Goal: Information Seeking & Learning: Learn about a topic

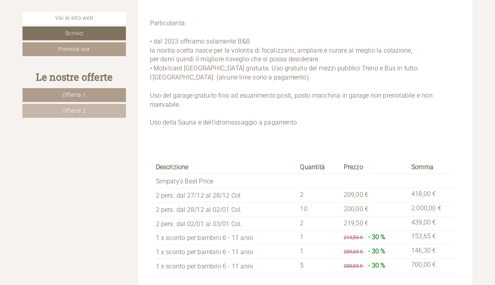
scroll to position [1412, 0]
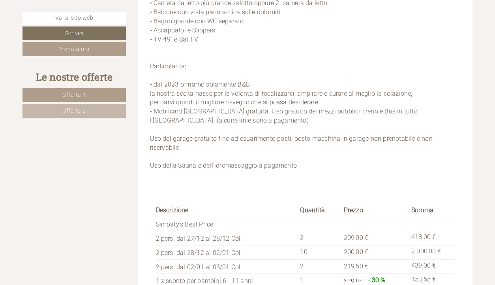
click at [94, 111] on link "Offerta 2" at bounding box center [73, 111] width 103 height 14
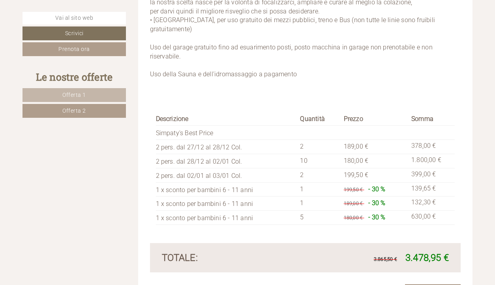
scroll to position [1492, 0]
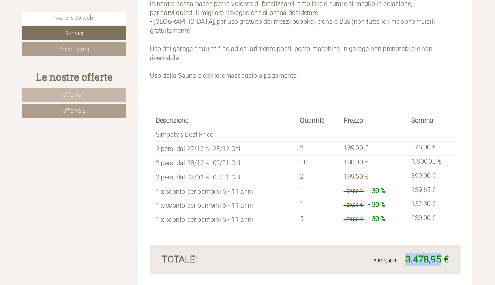
drag, startPoint x: 405, startPoint y: 258, endPoint x: 442, endPoint y: 260, distance: 36.8
click at [442, 260] on span "3.478,95 €" at bounding box center [426, 258] width 43 height 11
copy span "3.478,95"
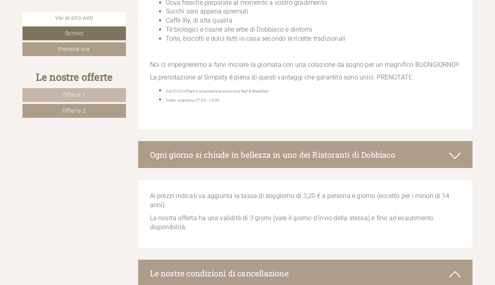
scroll to position [2400, 0]
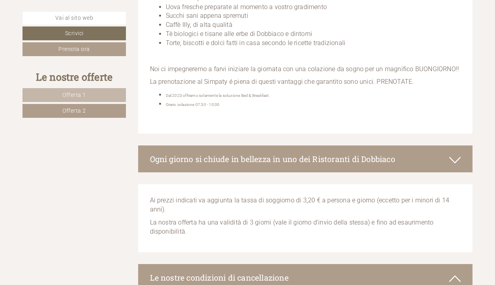
click at [453, 153] on icon at bounding box center [454, 159] width 11 height 13
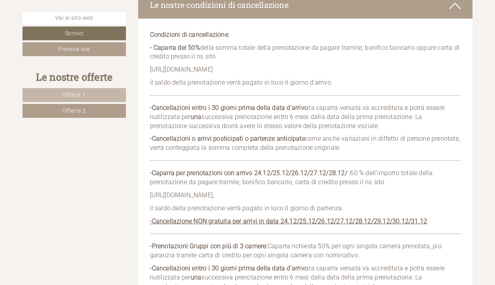
scroll to position [2952, 0]
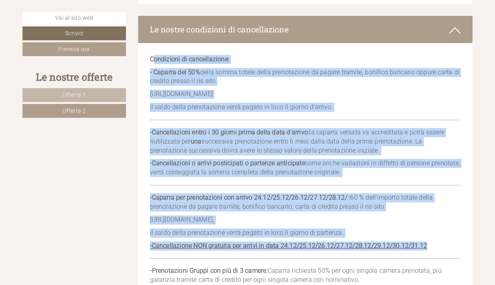
drag, startPoint x: 152, startPoint y: 50, endPoint x: 443, endPoint y: 232, distance: 342.5
click at [443, 232] on div "Condizioni di cancellazione: - Caparra del 50% della somma totale della prenota…" at bounding box center [305, 235] width 335 height 384
click at [175, 197] on p "-Caparra per prenotazioni con arrivo 24.12/25.12/26.12/27.12/28.12/ : 60 % dell…" at bounding box center [305, 202] width 311 height 18
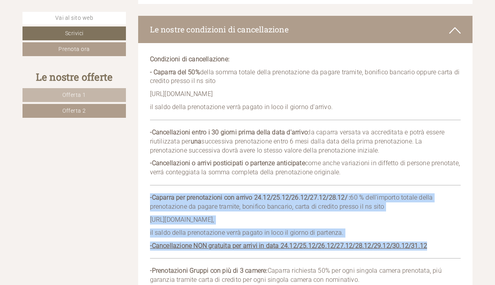
drag, startPoint x: 148, startPoint y: 187, endPoint x: 200, endPoint y: 187, distance: 52.1
click at [433, 234] on div "Condizioni di cancellazione: - Caparra del 50% della somma totale della prenota…" at bounding box center [305, 235] width 335 height 384
copy div "-Caparra per prenotazioni con arrivo 24.12/25.12/26.12/27.12/28.12/ : 60 % dell…"
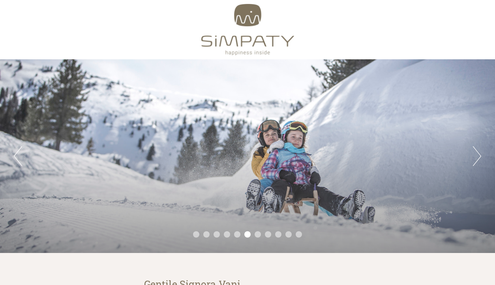
scroll to position [158, 0]
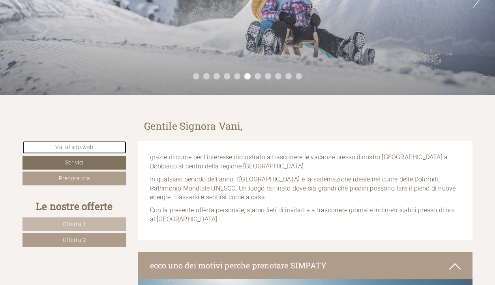
click at [68, 147] on link "Vai al sito web" at bounding box center [74, 147] width 104 height 13
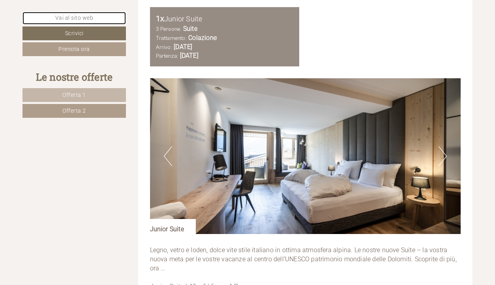
scroll to position [1144, 0]
